Goal: Task Accomplishment & Management: Use online tool/utility

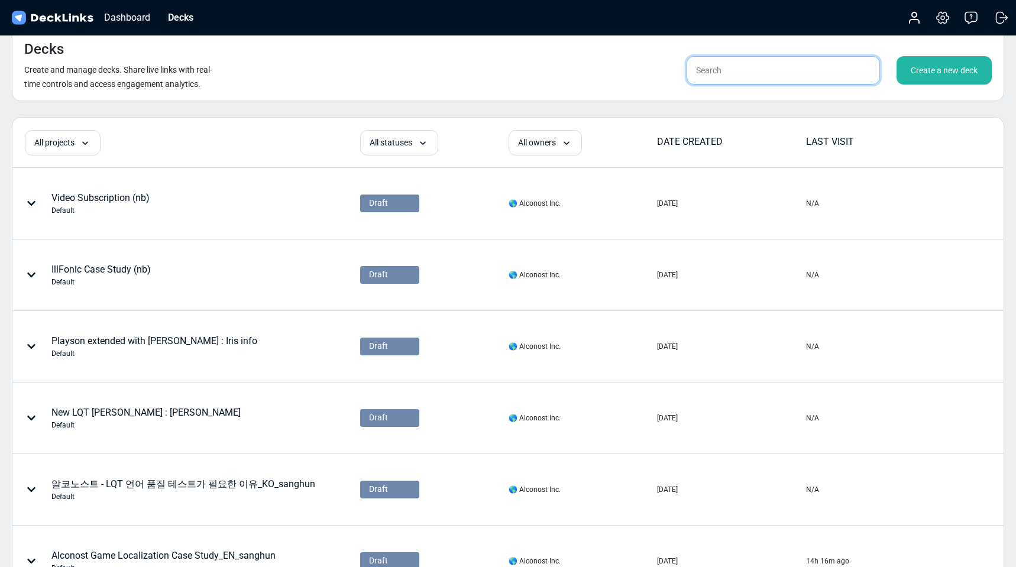
click at [715, 64] on input "text" at bounding box center [782, 70] width 193 height 28
type input "wise"
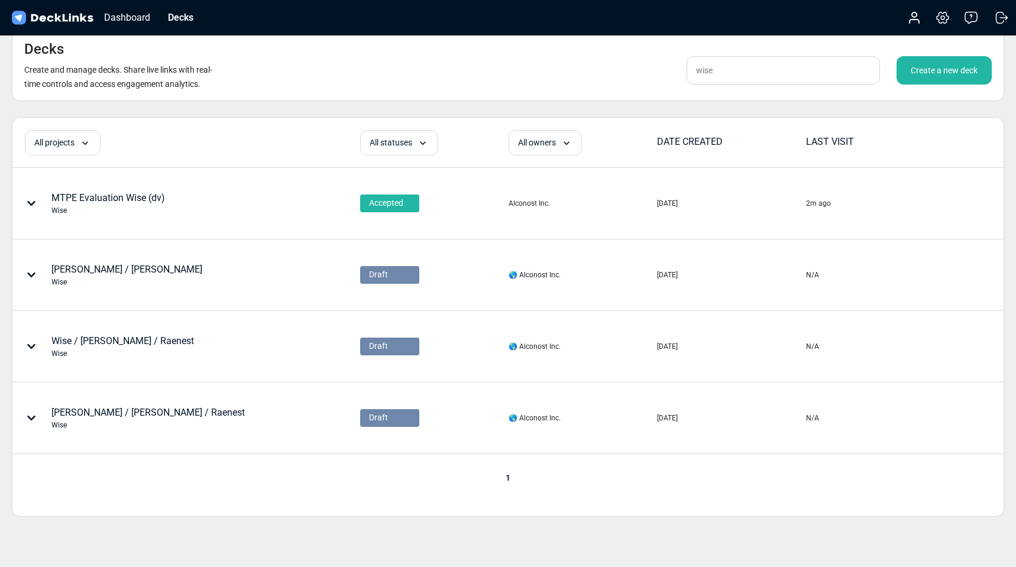
click at [200, 205] on div "MTPE Evaluation Wise (dv) Wise" at bounding box center [142, 203] width 259 height 35
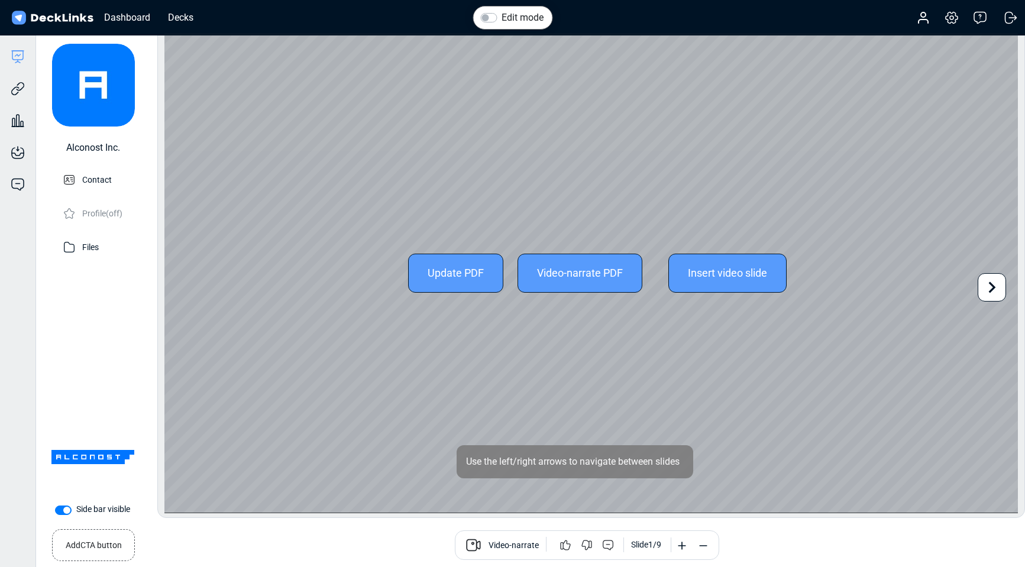
click at [445, 276] on div "Update PDF" at bounding box center [455, 273] width 95 height 39
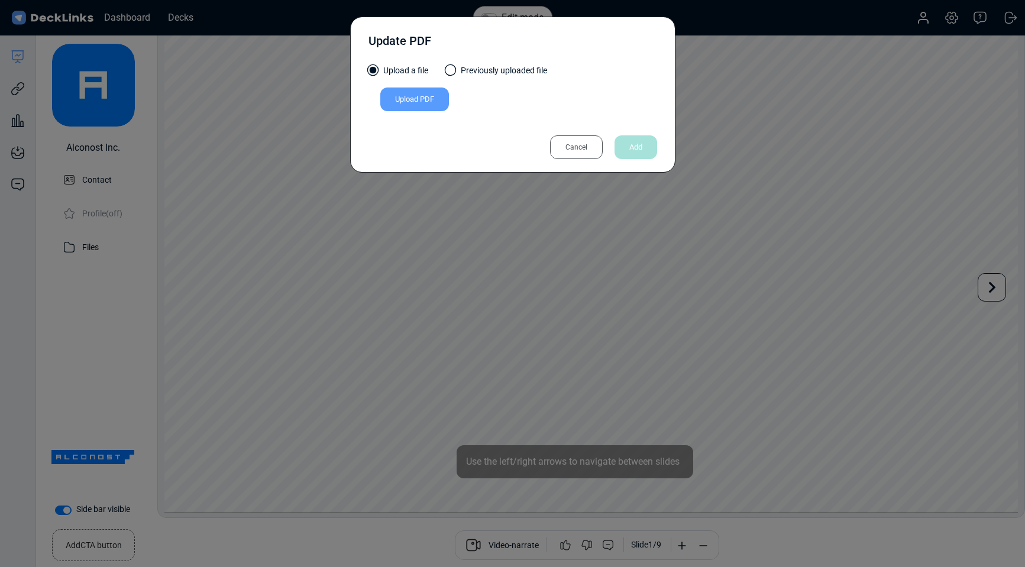
click at [433, 98] on div "Upload PDF" at bounding box center [414, 99] width 69 height 24
click at [0, 0] on input "Upload PDF" at bounding box center [0, 0] width 0 height 0
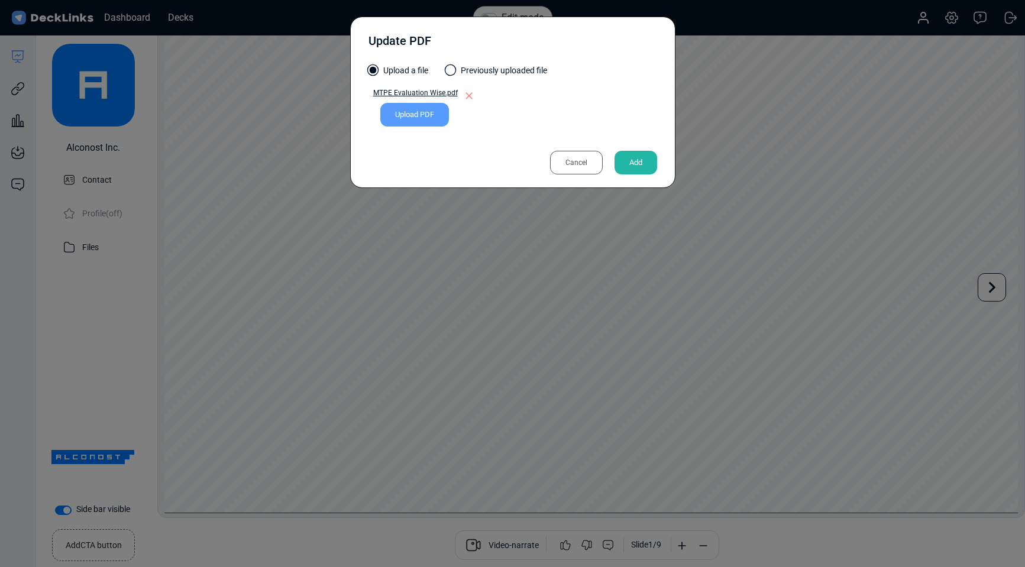
click at [409, 115] on div "Upload PDF" at bounding box center [414, 115] width 69 height 24
click at [0, 0] on input "Upload PDF" at bounding box center [0, 0] width 0 height 0
click at [631, 162] on div "Add" at bounding box center [635, 163] width 43 height 24
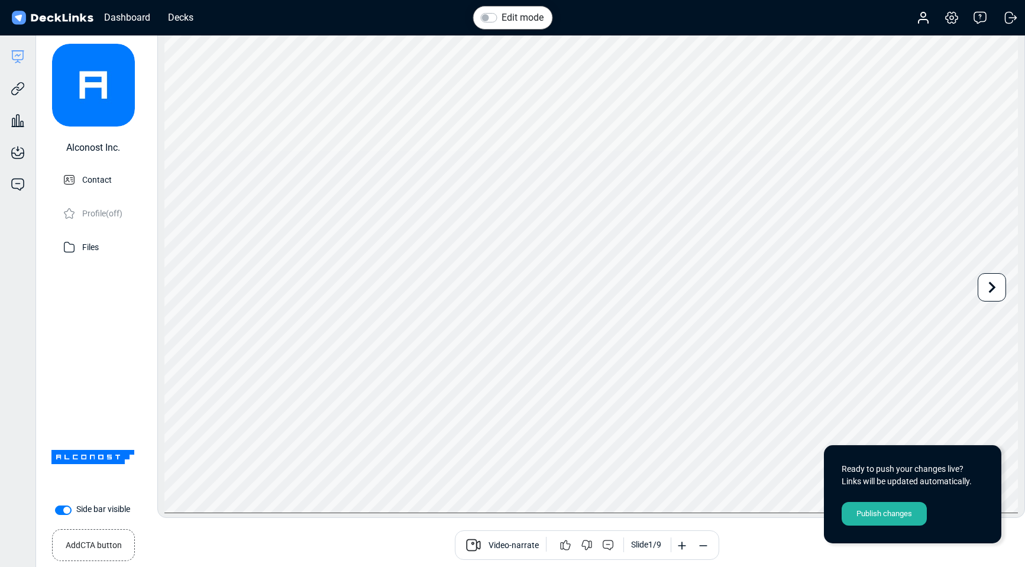
click at [916, 513] on div "Publish changes" at bounding box center [883, 514] width 85 height 24
